Goal: Find specific page/section: Find specific page/section

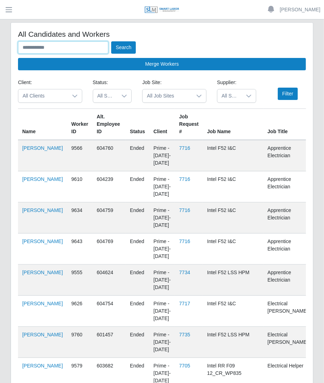
click at [38, 53] on input "text" at bounding box center [63, 47] width 90 height 12
click at [81, 47] on input "text" at bounding box center [63, 47] width 90 height 12
type input "******"
click at [111, 41] on button "Search" at bounding box center [123, 47] width 25 height 12
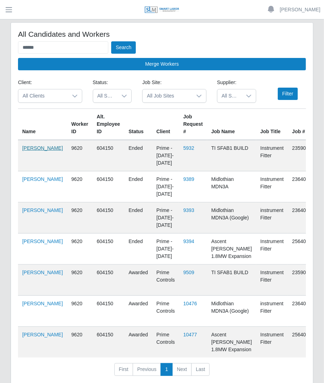
click at [33, 151] on link "[PERSON_NAME]" at bounding box center [42, 148] width 41 height 6
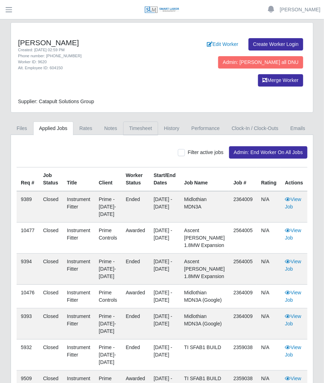
click at [141, 122] on link "Timesheet" at bounding box center [140, 129] width 35 height 14
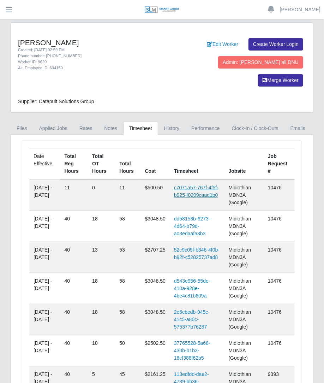
click at [192, 185] on link "c7071a57-767f-4f5f-b925-f0209caad1b0" at bounding box center [196, 191] width 45 height 13
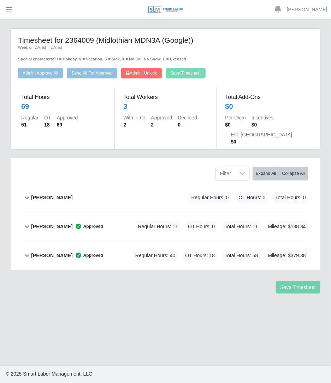
click at [214, 221] on span "OT Hours: 0" at bounding box center [201, 227] width 31 height 12
